Goal: Book appointment/travel/reservation

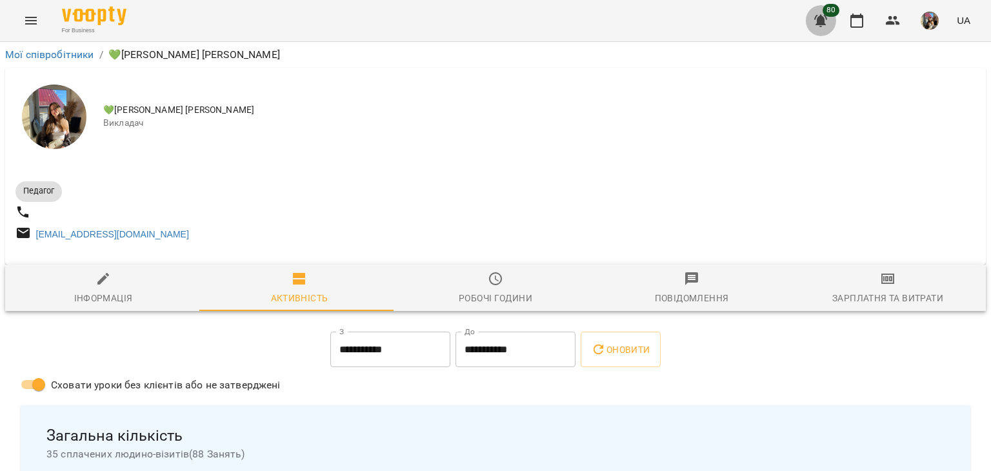
click at [813, 20] on icon "button" at bounding box center [820, 20] width 15 height 15
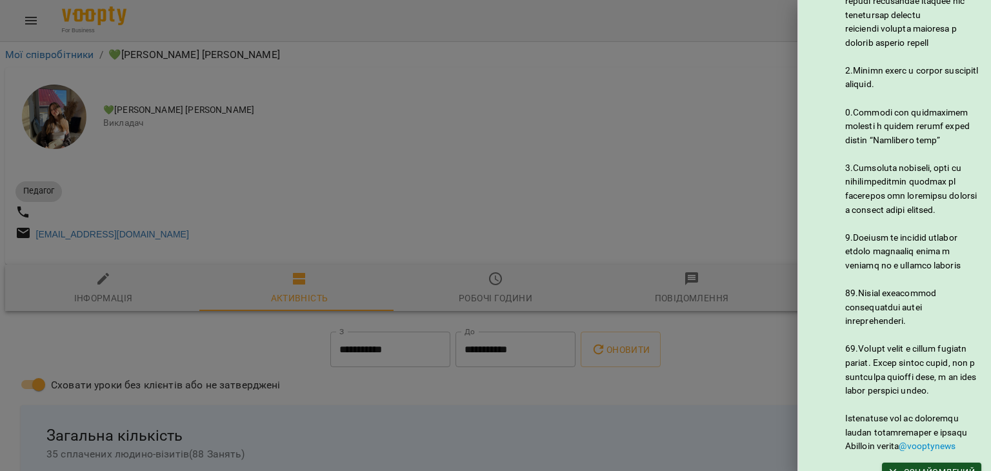
scroll to position [687, 0]
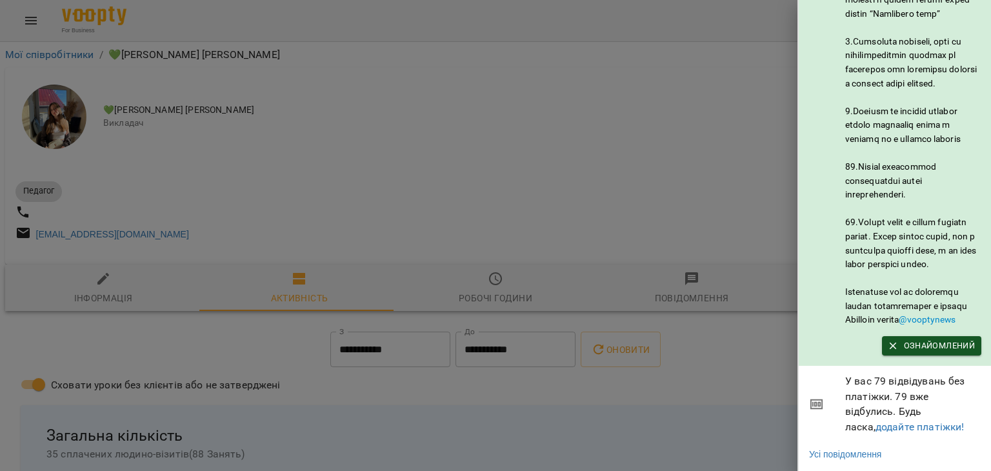
click at [773, 90] on div at bounding box center [495, 235] width 991 height 471
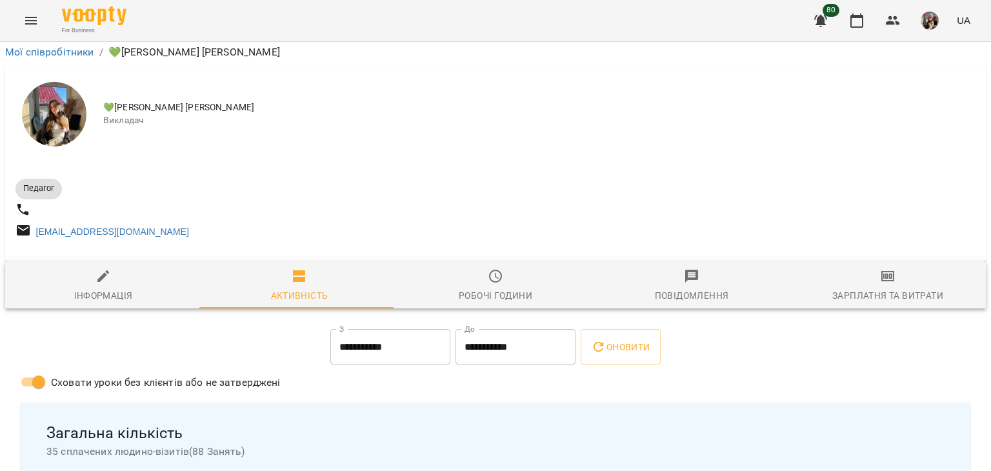
scroll to position [194, 0]
click at [851, 16] on icon "button" at bounding box center [856, 20] width 15 height 15
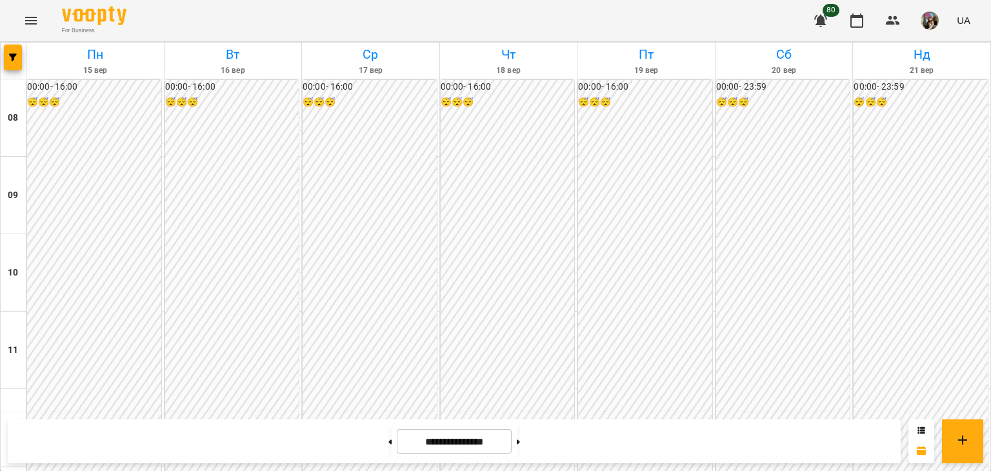
scroll to position [581, 0]
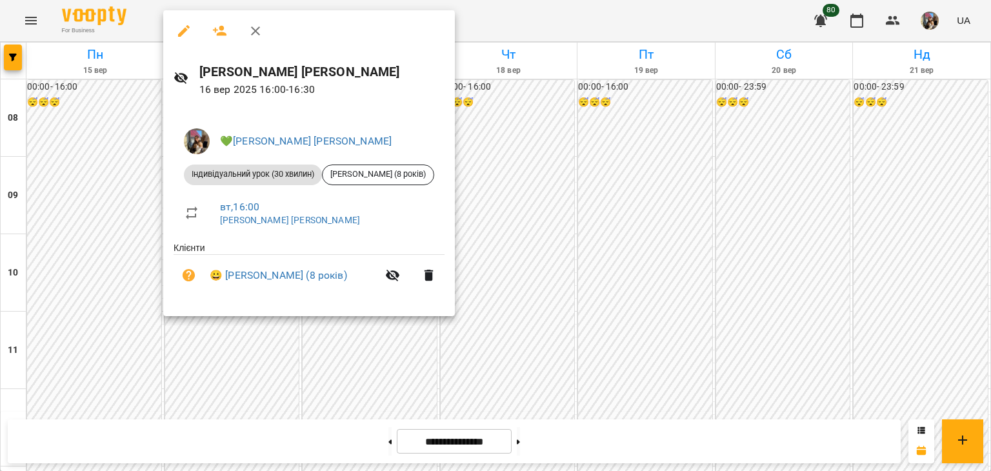
click at [594, 388] on div at bounding box center [495, 235] width 991 height 471
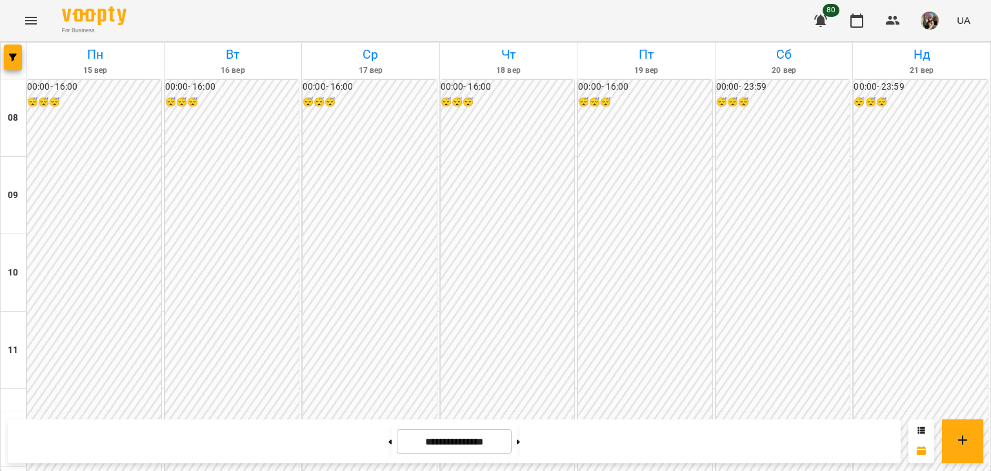
scroll to position [645, 0]
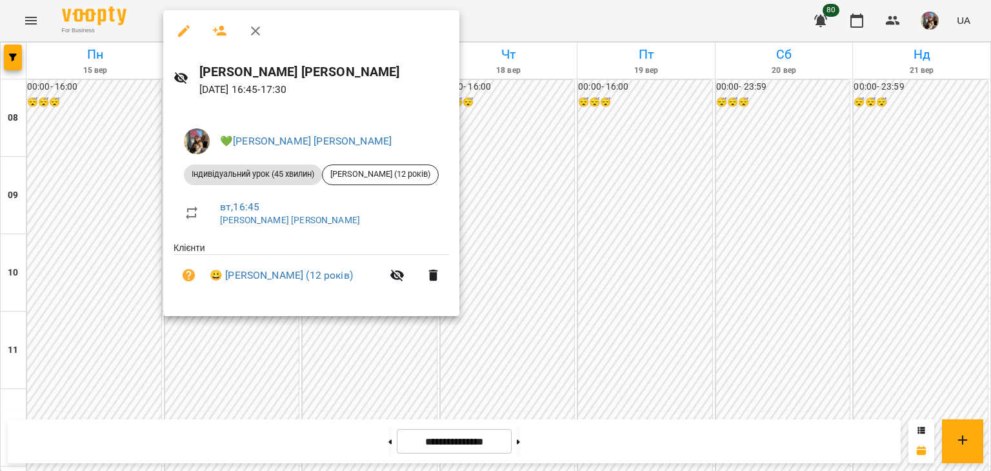
click at [662, 334] on div at bounding box center [495, 235] width 991 height 471
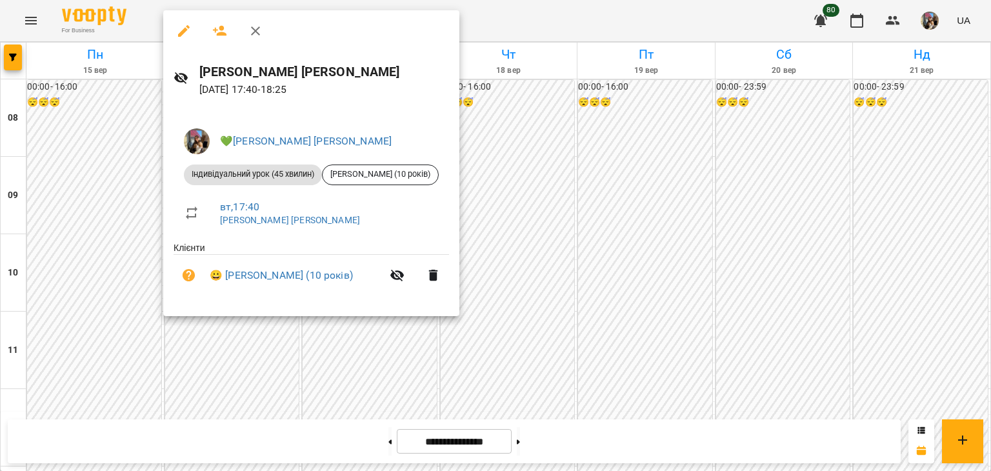
click at [641, 335] on div at bounding box center [495, 235] width 991 height 471
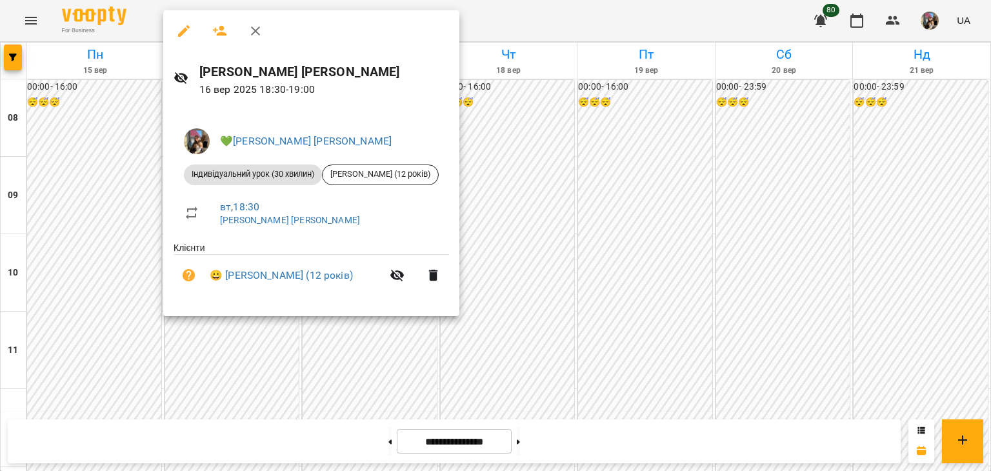
click at [652, 311] on div at bounding box center [495, 235] width 991 height 471
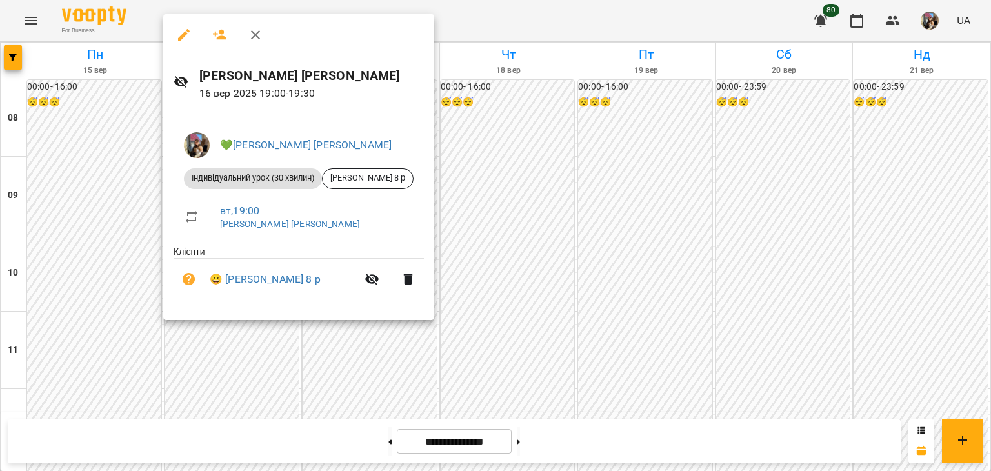
click at [663, 319] on div at bounding box center [495, 235] width 991 height 471
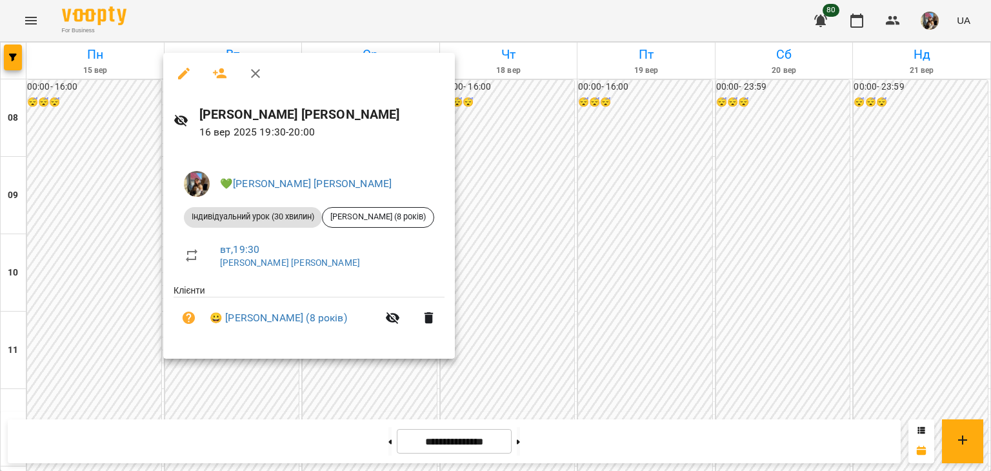
drag, startPoint x: 642, startPoint y: 320, endPoint x: 355, endPoint y: 288, distance: 289.4
click at [642, 320] on div at bounding box center [495, 235] width 991 height 471
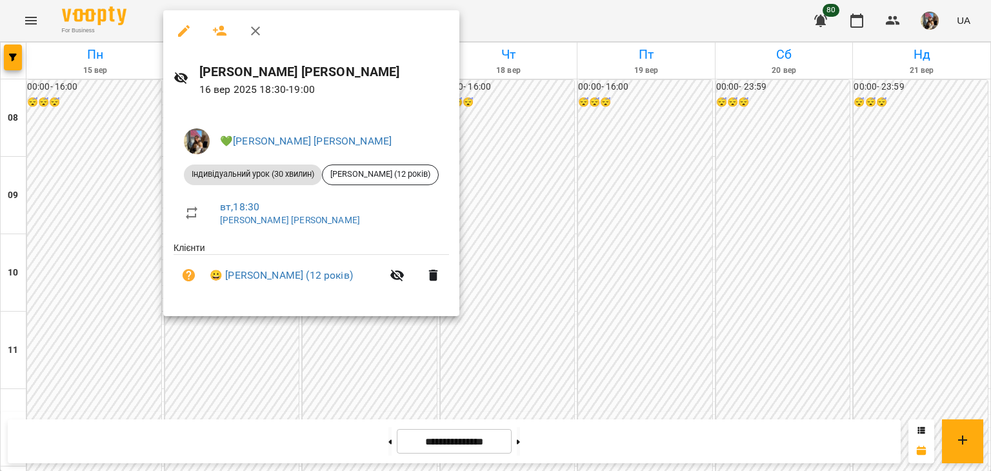
click at [638, 328] on div at bounding box center [495, 235] width 991 height 471
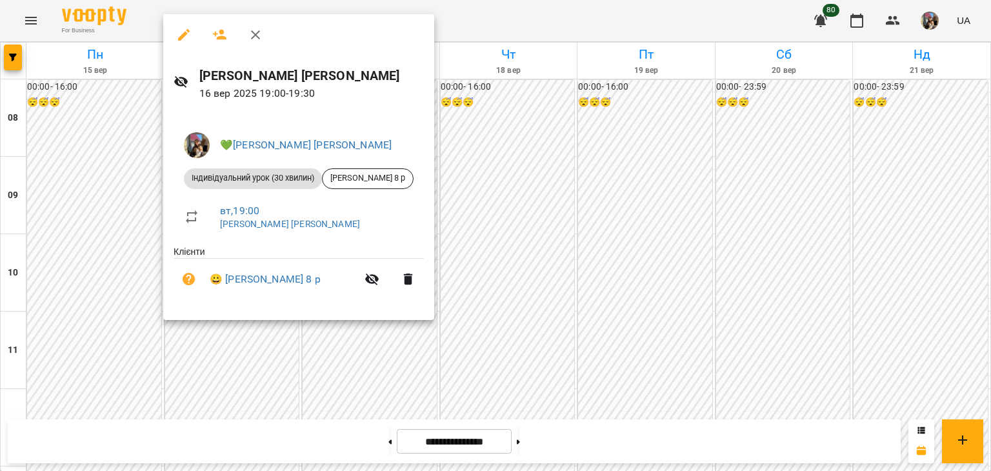
click at [237, 408] on div at bounding box center [495, 235] width 991 height 471
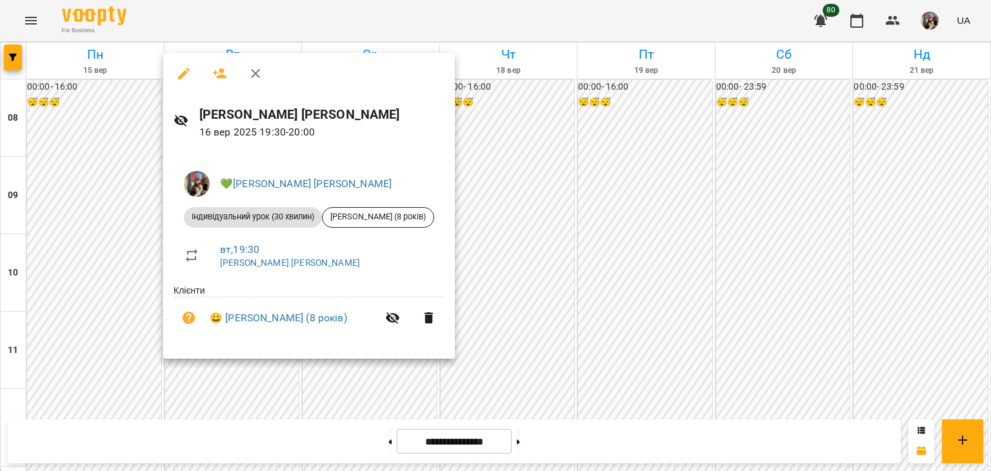
click at [691, 343] on div at bounding box center [495, 235] width 991 height 471
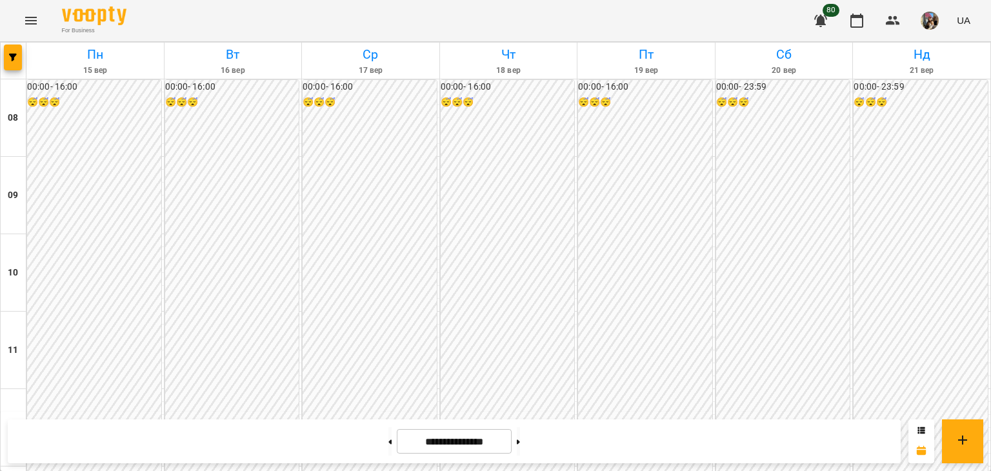
scroll to position [581, 0]
